Goal: Transaction & Acquisition: Purchase product/service

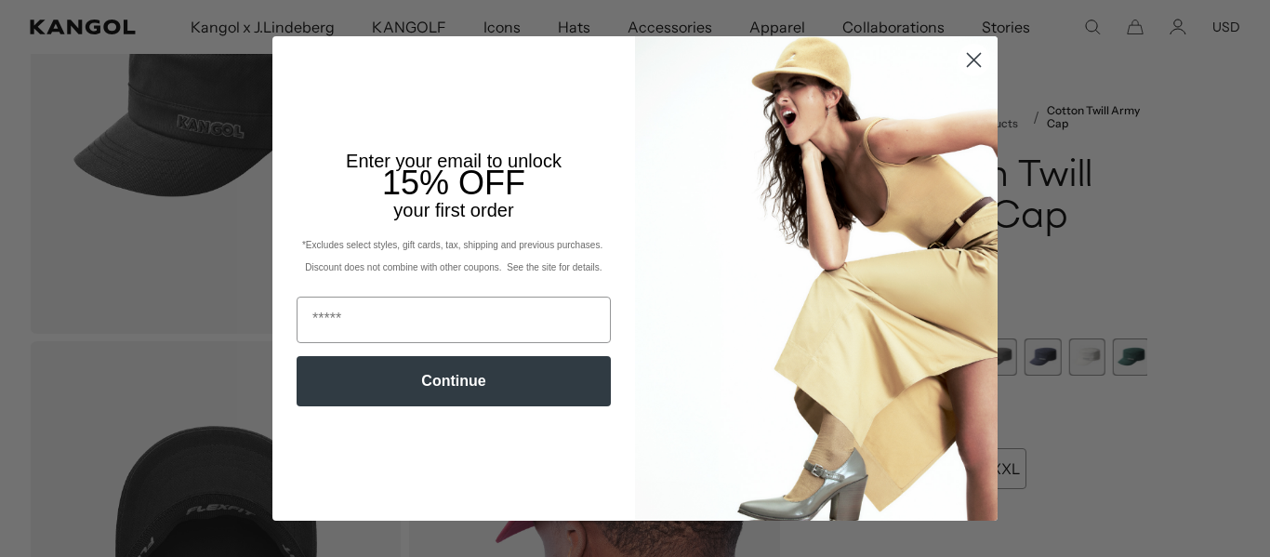
scroll to position [0, 383]
click at [968, 60] on icon "Close dialog" at bounding box center [974, 60] width 13 height 13
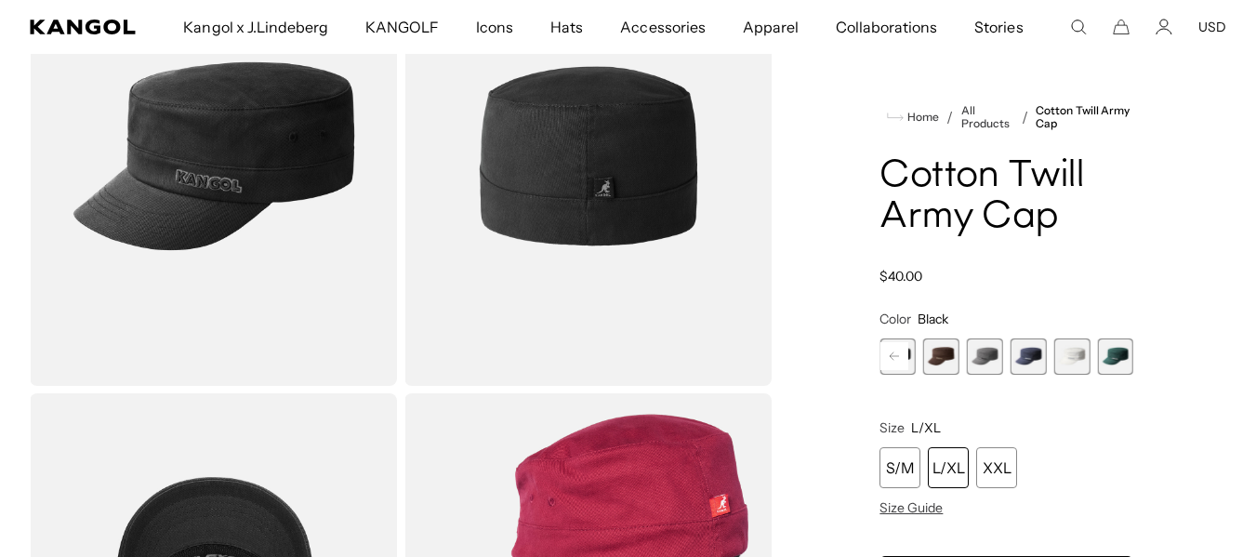
scroll to position [0, 0]
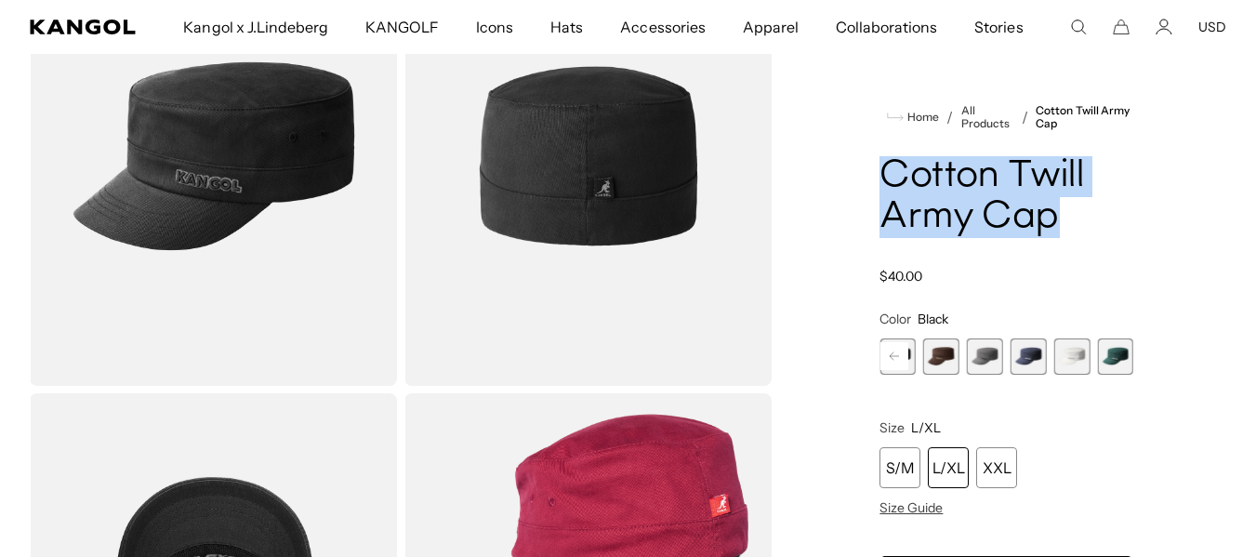
drag, startPoint x: 1074, startPoint y: 208, endPoint x: 887, endPoint y: 172, distance: 190.4
click at [887, 172] on h1 "Cotton Twill Army Cap" at bounding box center [1007, 197] width 254 height 82
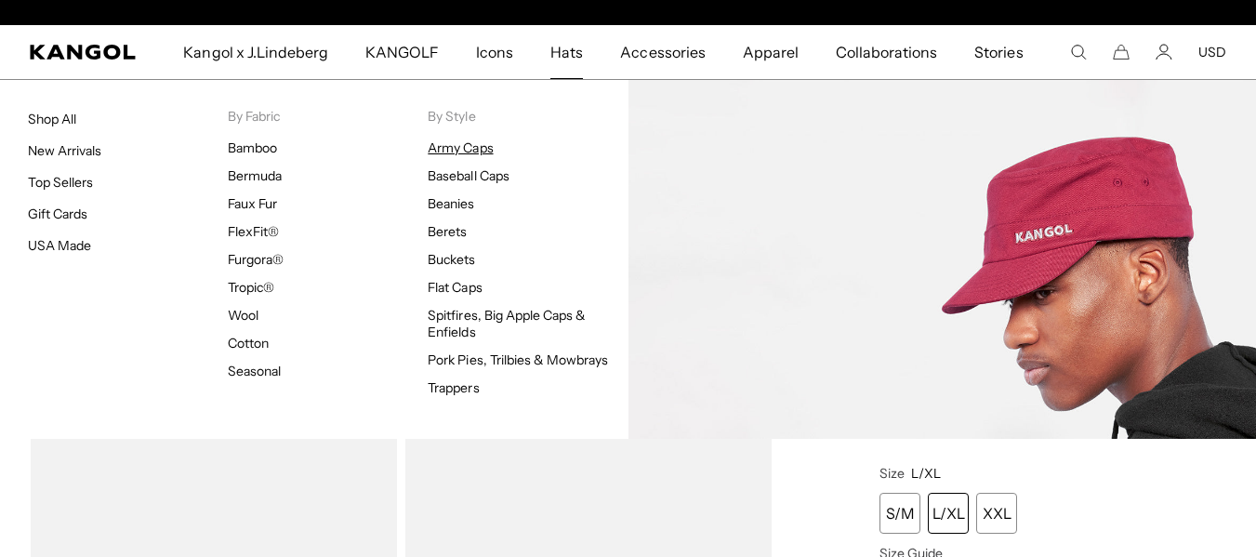
scroll to position [0, 383]
click at [471, 145] on link "Army Caps" at bounding box center [460, 147] width 65 height 17
